Goal: Task Accomplishment & Management: Use online tool/utility

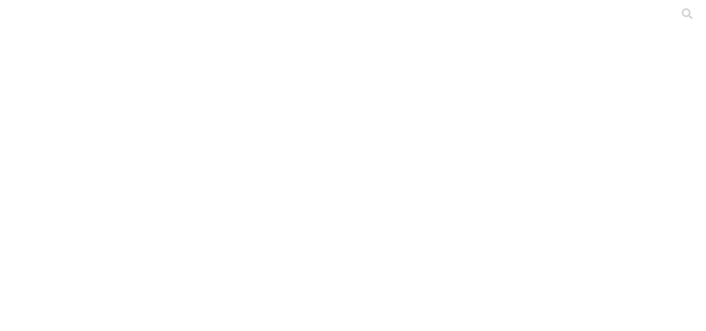
scroll to position [140, 0]
